Goal: Find specific page/section: Find specific page/section

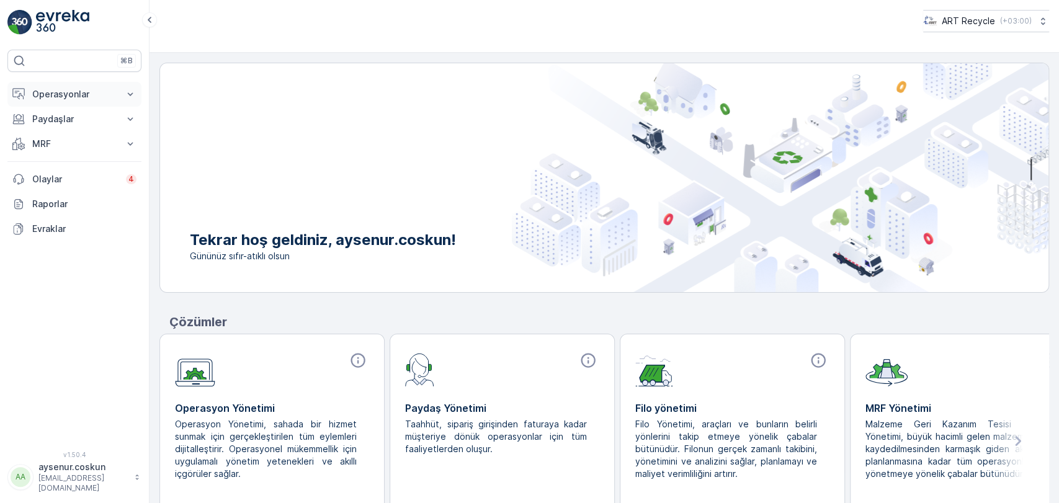
click at [53, 93] on p "Operasyonlar" at bounding box center [74, 94] width 84 height 12
click at [111, 147] on link "Rotalar & Görevler" at bounding box center [84, 149] width 115 height 17
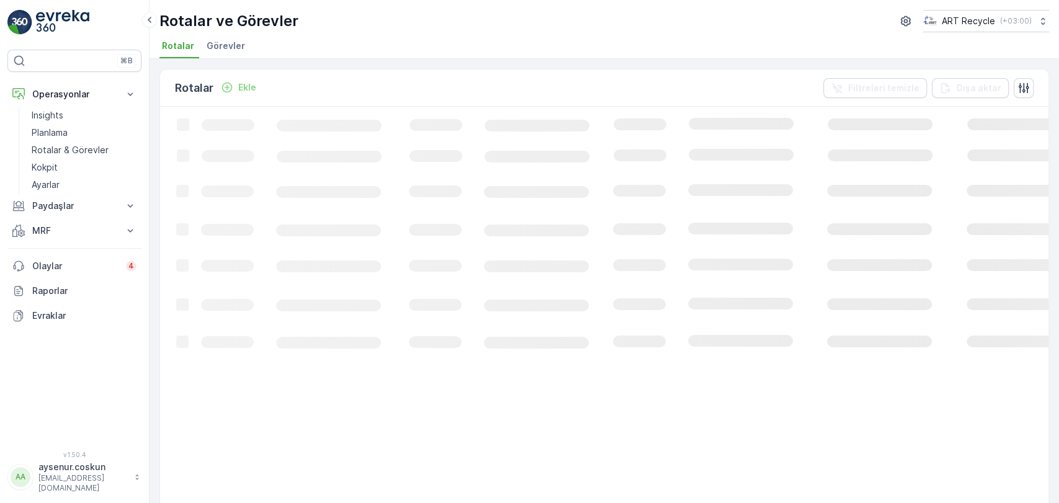
click at [239, 42] on span "Görevler" at bounding box center [226, 46] width 38 height 12
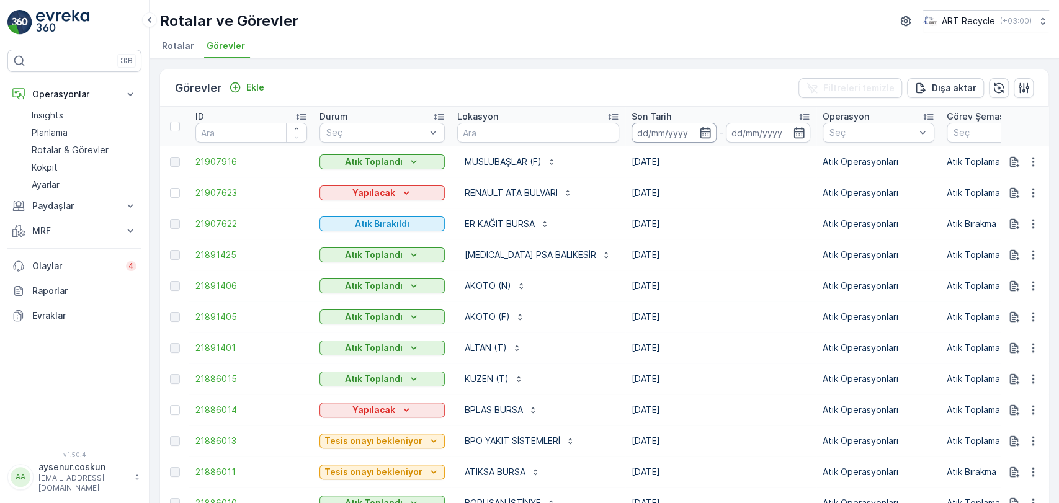
click at [667, 132] on input at bounding box center [674, 133] width 85 height 20
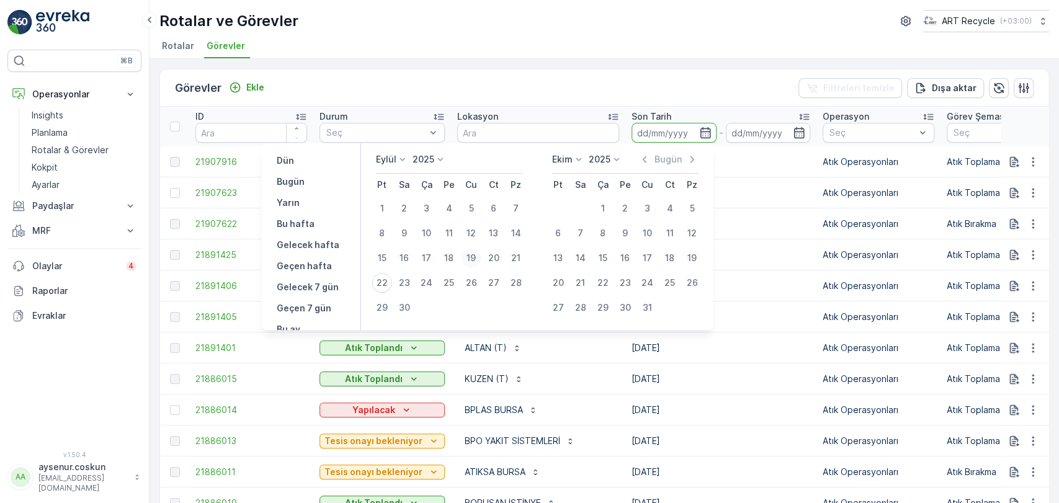
click at [476, 259] on div "19" at bounding box center [472, 258] width 20 height 20
type input "[DATE]"
click at [491, 259] on div "20" at bounding box center [494, 258] width 20 height 20
type input "[DATE]"
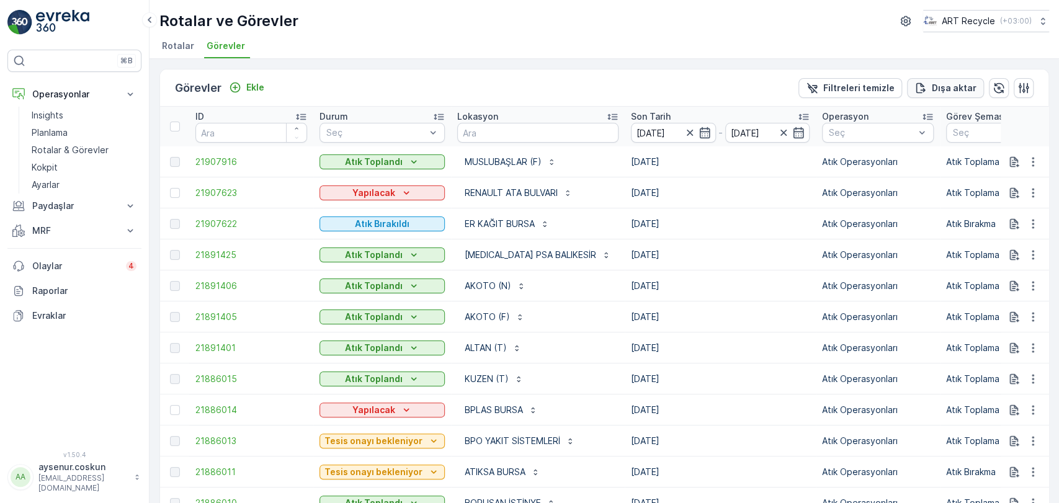
click at [926, 84] on icon "Dışa aktar" at bounding box center [921, 88] width 12 height 12
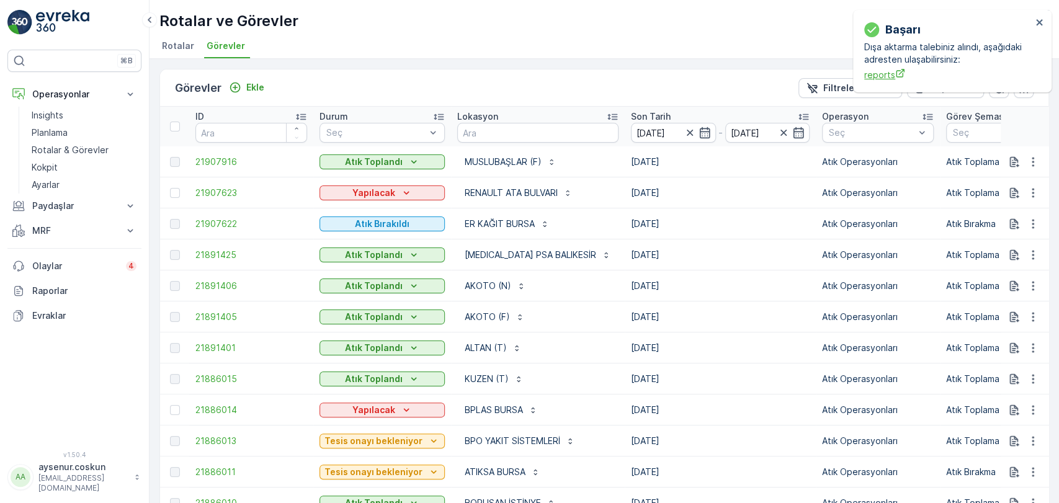
click at [874, 76] on span "reports" at bounding box center [948, 74] width 168 height 13
click at [55, 151] on p "Rotalar & Görevler" at bounding box center [70, 150] width 77 height 12
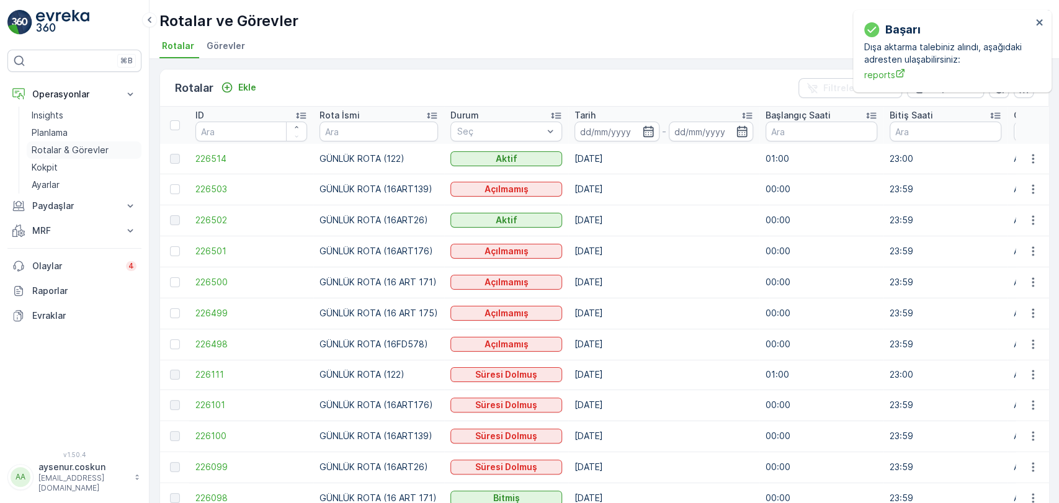
click at [74, 145] on p "Rotalar & Görevler" at bounding box center [70, 150] width 77 height 12
click at [102, 105] on button "Operasyonlar" at bounding box center [74, 94] width 134 height 25
click at [108, 102] on button "Operasyonlar" at bounding box center [74, 94] width 134 height 25
click at [74, 109] on link "Insights" at bounding box center [84, 115] width 115 height 17
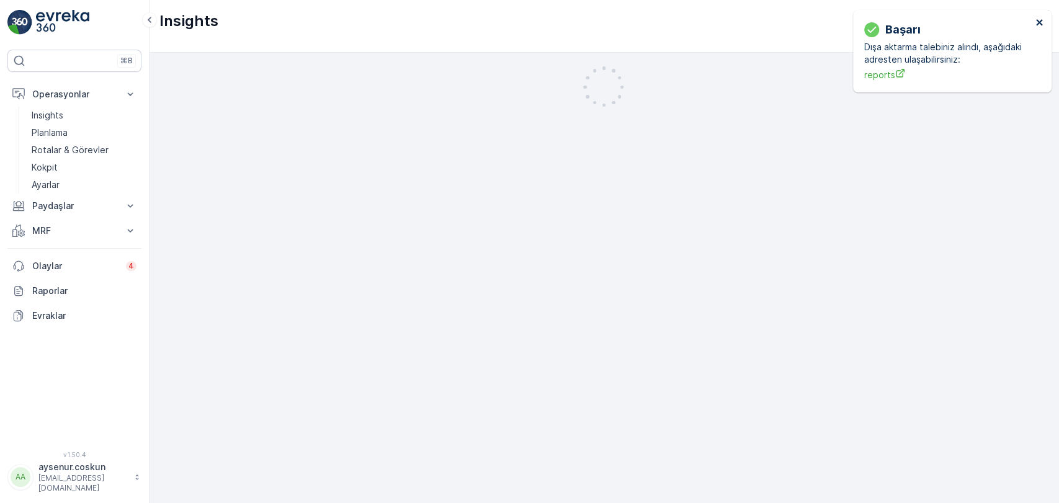
click at [1043, 25] on icon "close" at bounding box center [1040, 22] width 9 height 10
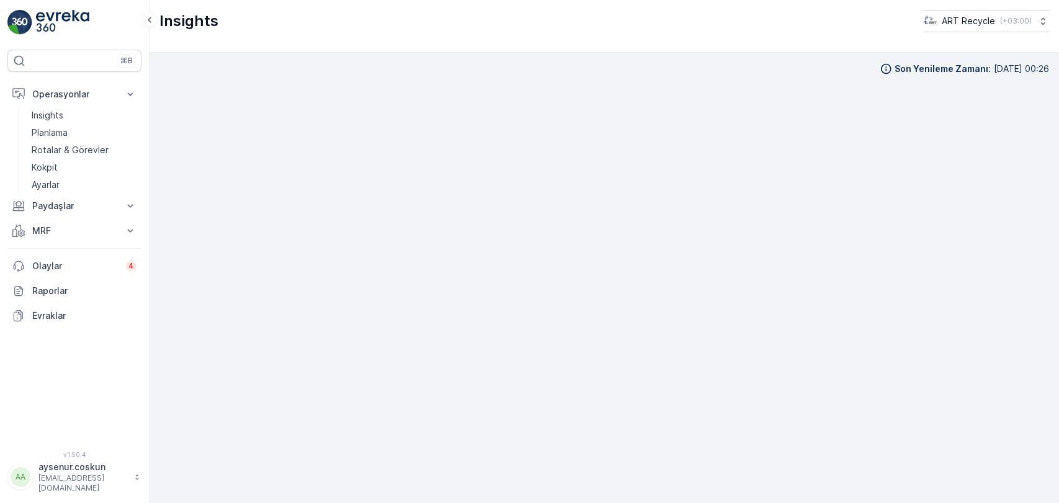
scroll to position [12, 0]
drag, startPoint x: 70, startPoint y: 110, endPoint x: 70, endPoint y: 103, distance: 6.9
click at [70, 110] on link "Insights" at bounding box center [84, 115] width 115 height 17
click at [61, 15] on img at bounding box center [62, 22] width 53 height 25
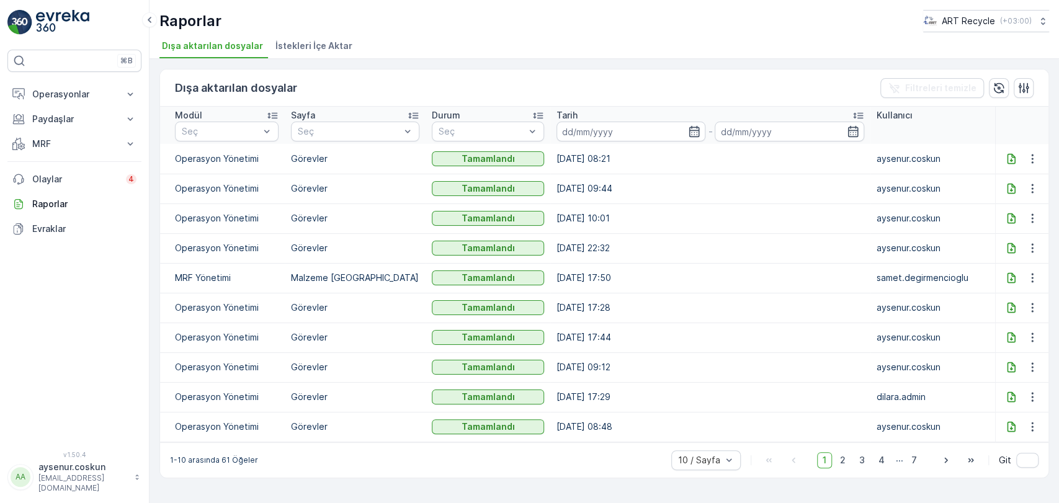
click at [1007, 164] on div at bounding box center [1023, 158] width 42 height 15
click at [1018, 155] on div at bounding box center [1012, 159] width 20 height 12
